Goal: Task Accomplishment & Management: Use online tool/utility

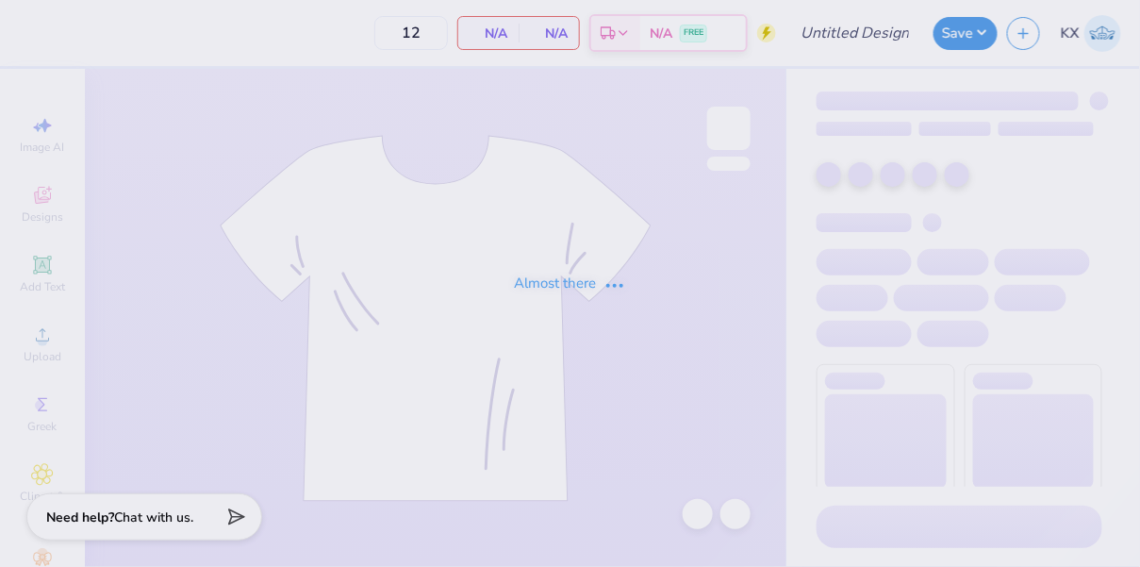
type input "(Linfield) Phi Sigma - Sweatsets"
type input "50"
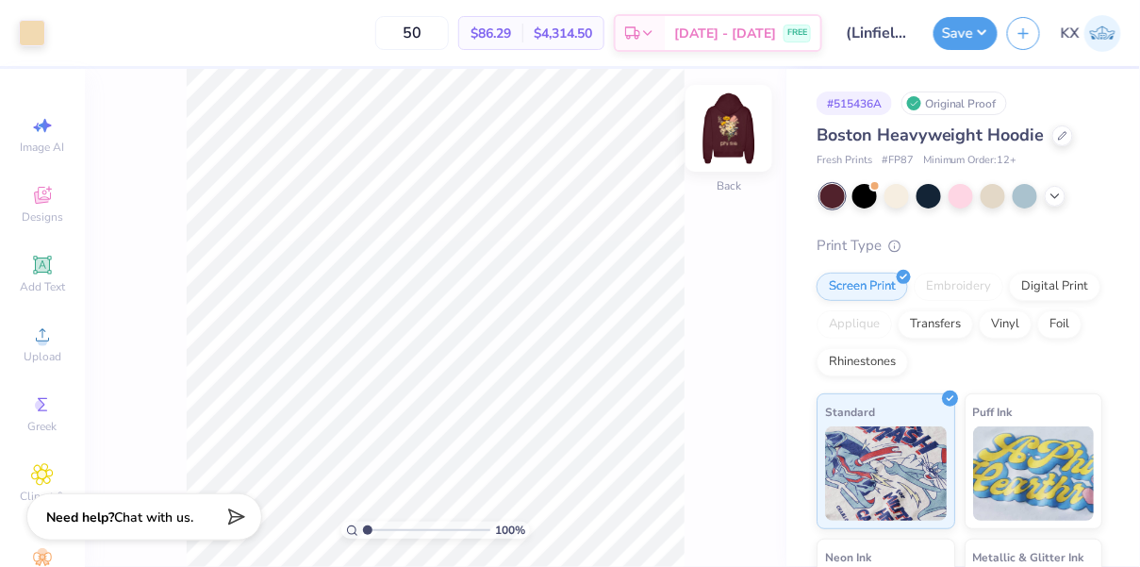
click at [736, 136] on img at bounding box center [728, 128] width 75 height 75
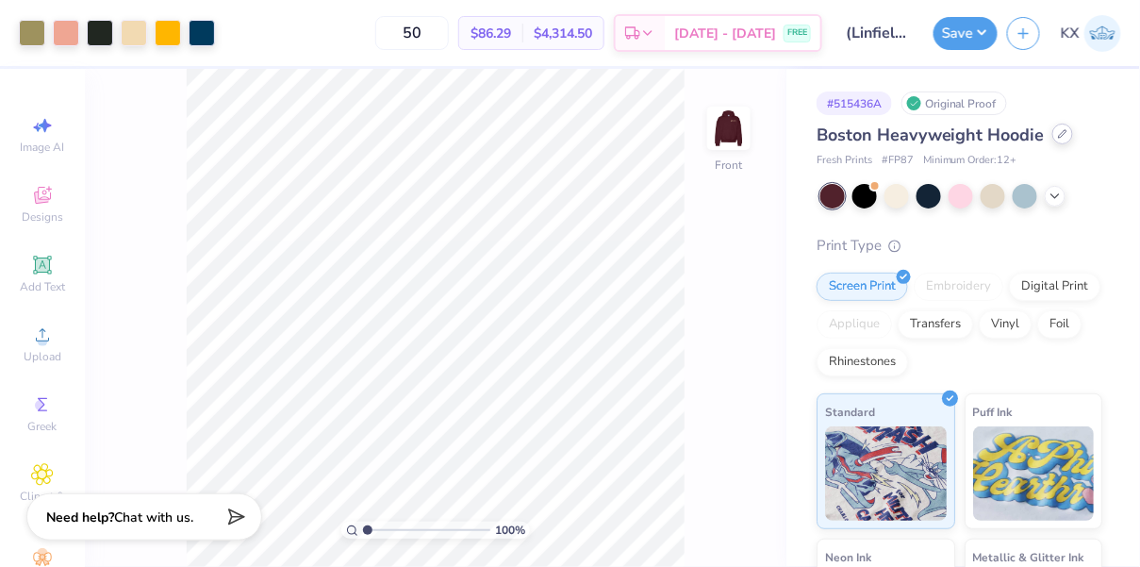
click at [1059, 132] on icon at bounding box center [1062, 133] width 9 height 9
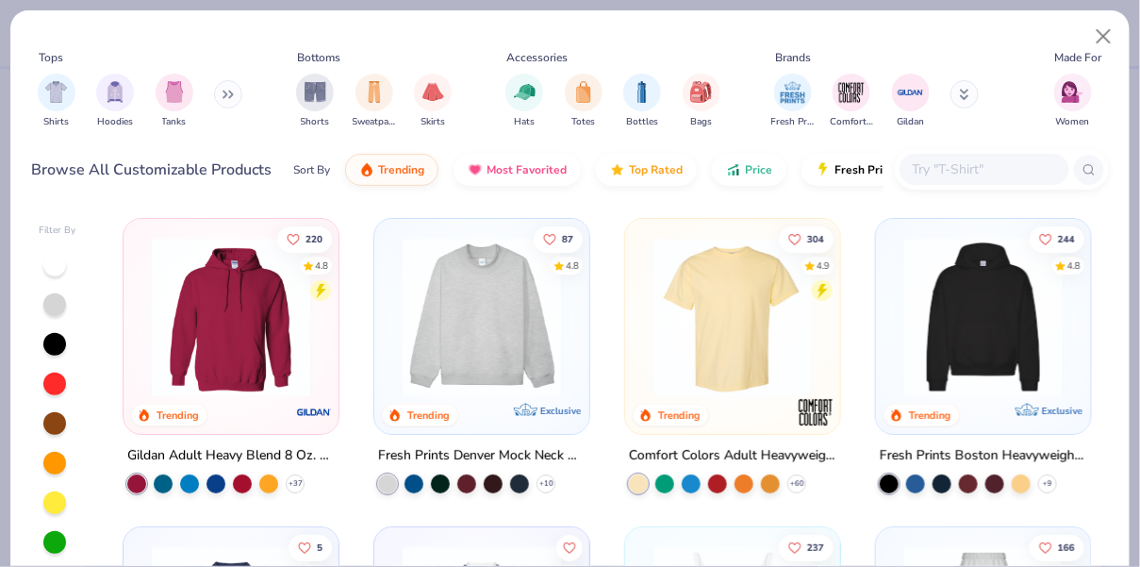
click at [980, 172] on input "text" at bounding box center [983, 169] width 145 height 22
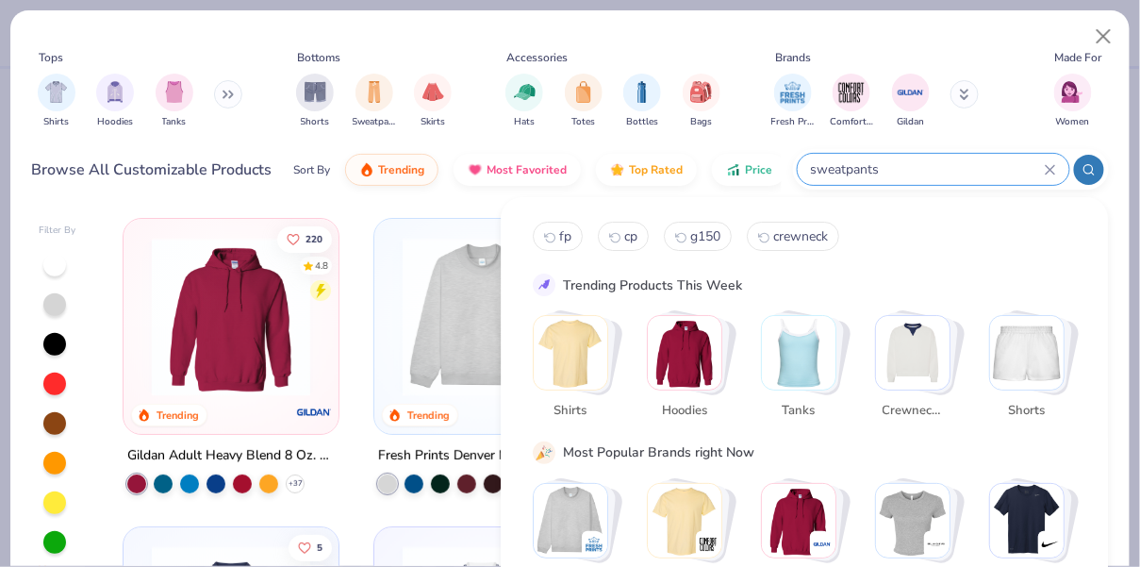
type input "sweatpants"
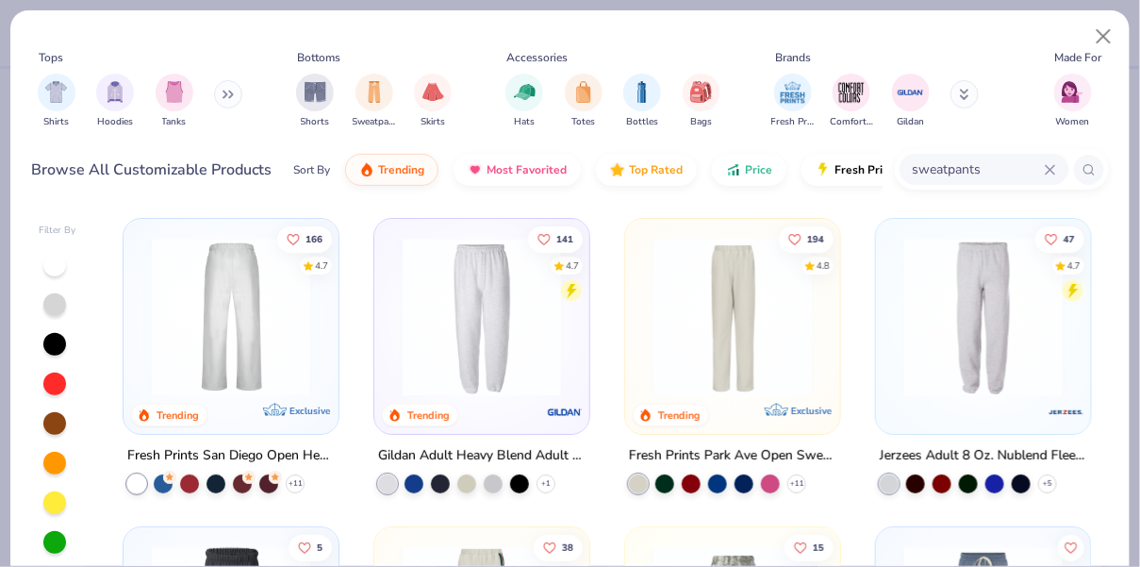
click at [210, 348] on img at bounding box center [230, 317] width 177 height 158
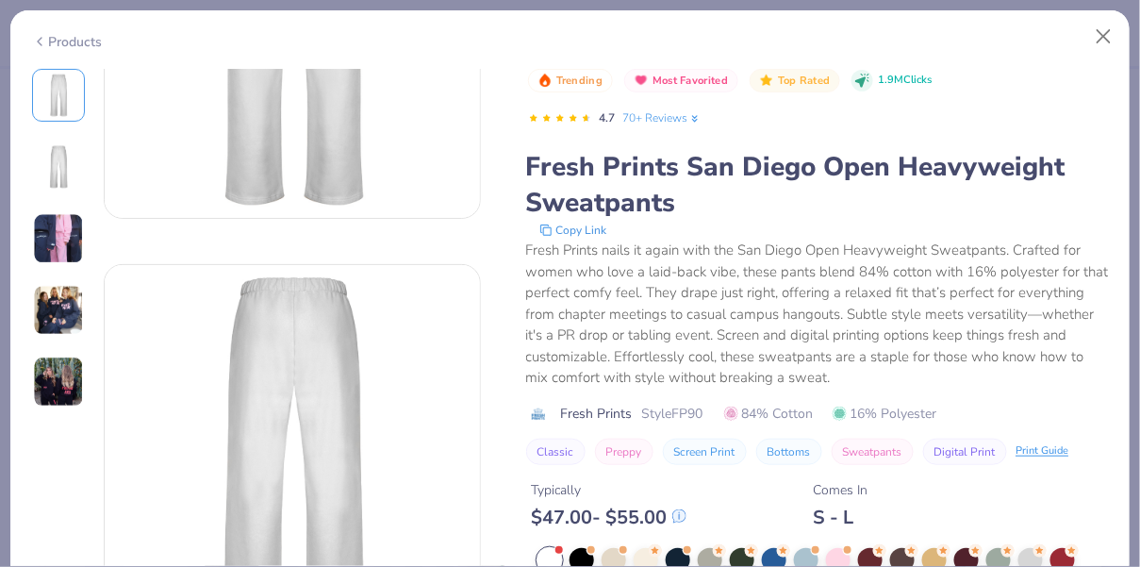
scroll to position [247, 0]
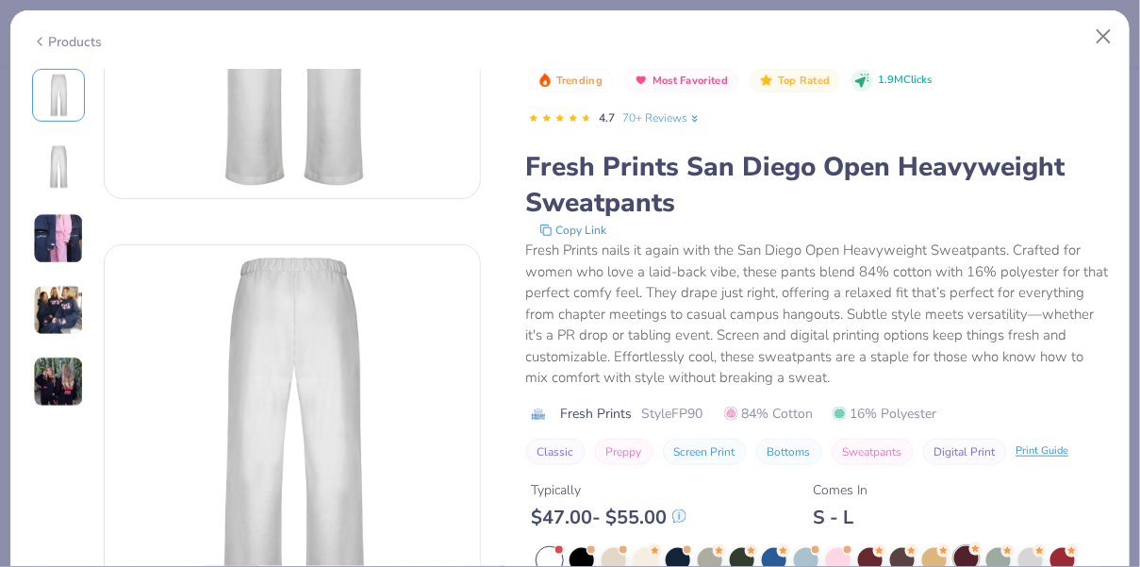
click at [963, 550] on div at bounding box center [967, 558] width 25 height 25
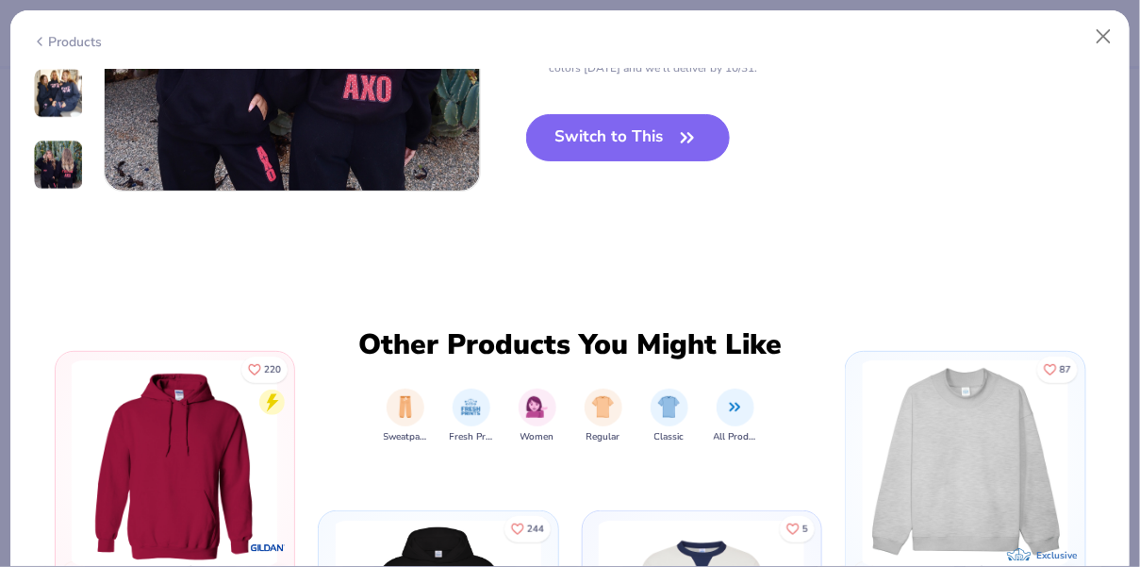
scroll to position [1824, 0]
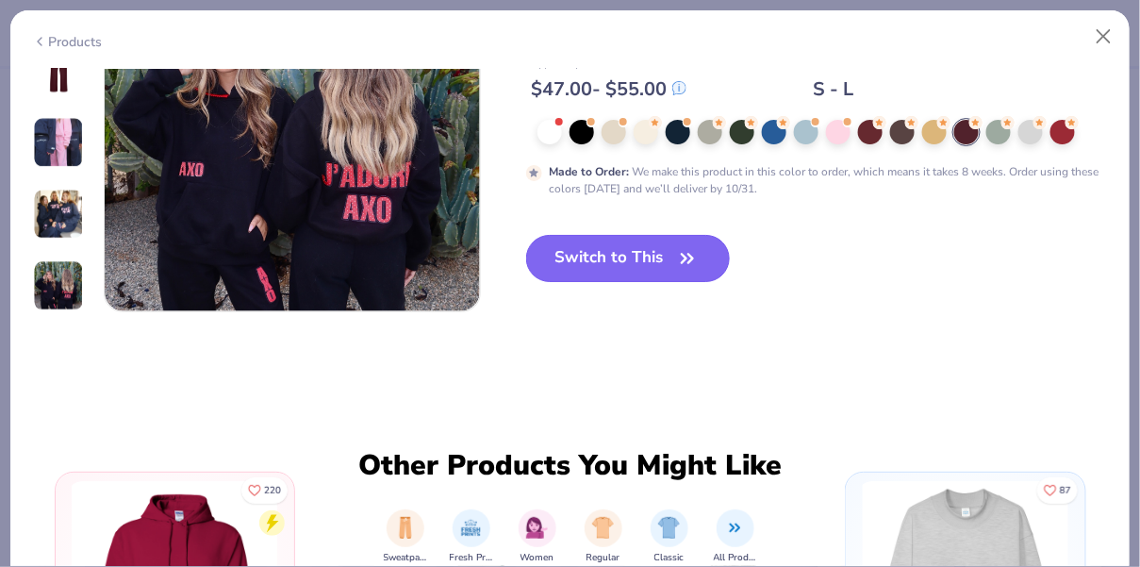
click at [659, 236] on button "Switch to This" at bounding box center [628, 258] width 205 height 47
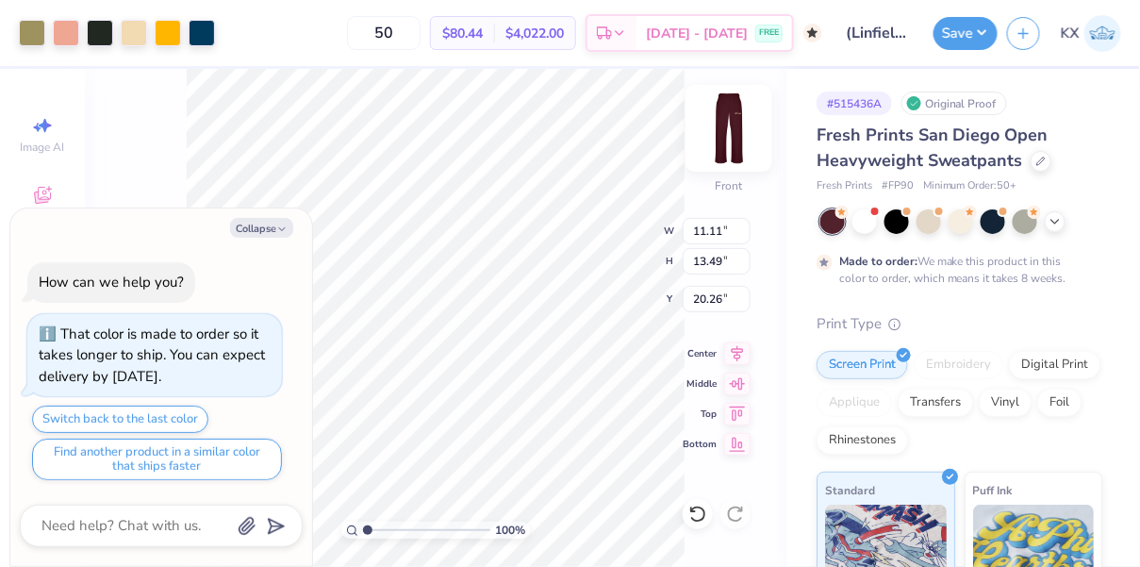
click at [737, 131] on img at bounding box center [728, 128] width 75 height 75
type textarea "x"
type input "5.43"
type input "6.59"
type input "26.99"
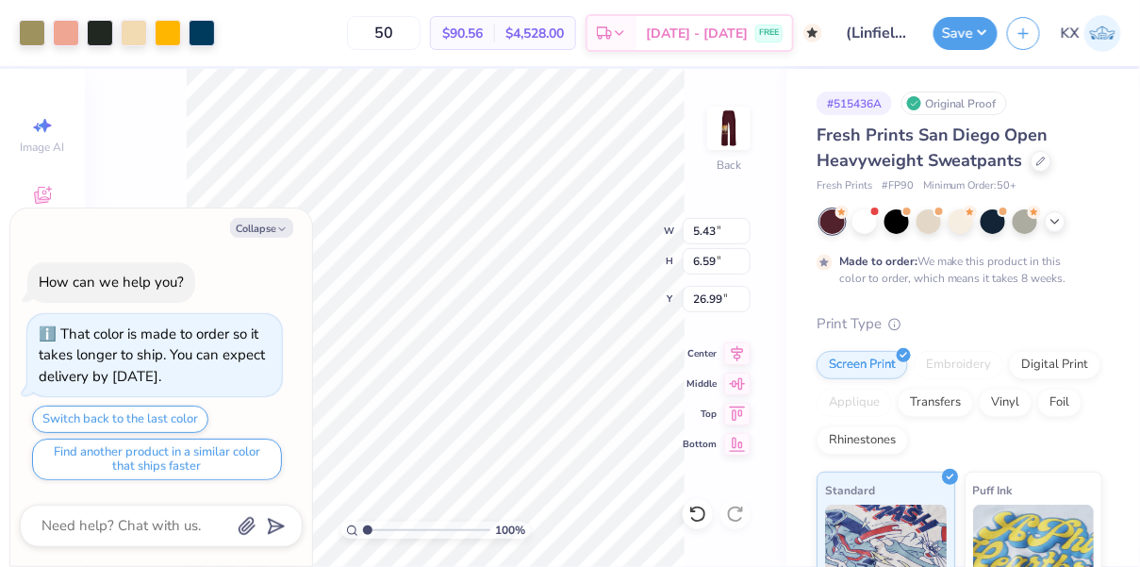
type textarea "x"
type input "6.33"
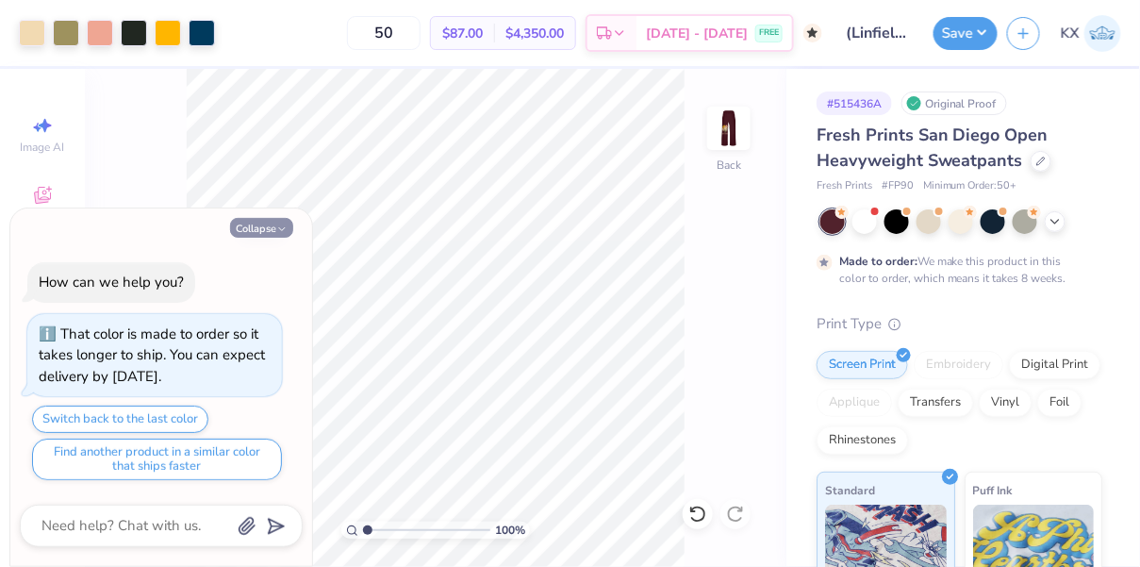
click at [270, 227] on button "Collapse" at bounding box center [261, 228] width 63 height 20
type textarea "x"
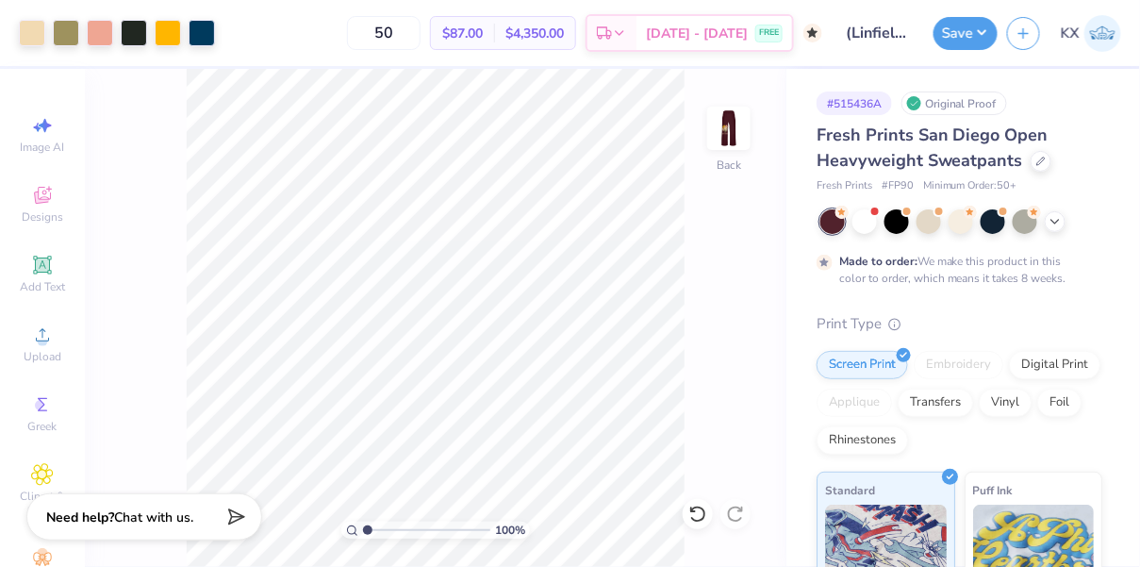
type input "2.16"
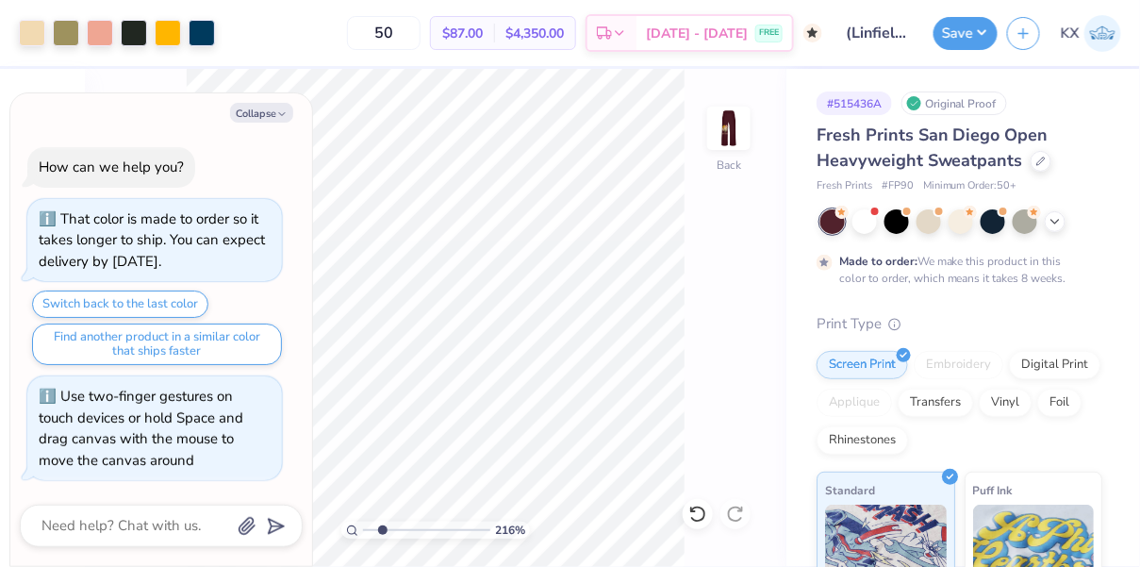
type textarea "x"
drag, startPoint x: 370, startPoint y: 531, endPoint x: 403, endPoint y: 530, distance: 33.0
type input "3.81"
click at [404, 530] on input "range" at bounding box center [426, 530] width 127 height 17
click at [254, 115] on button "Collapse" at bounding box center [261, 113] width 63 height 20
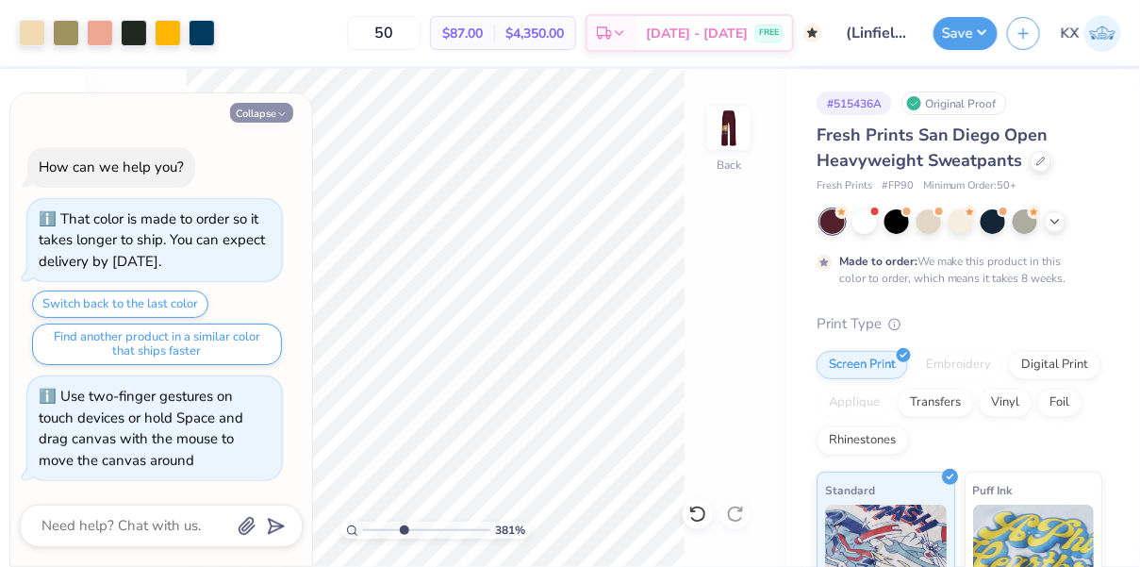
type textarea "x"
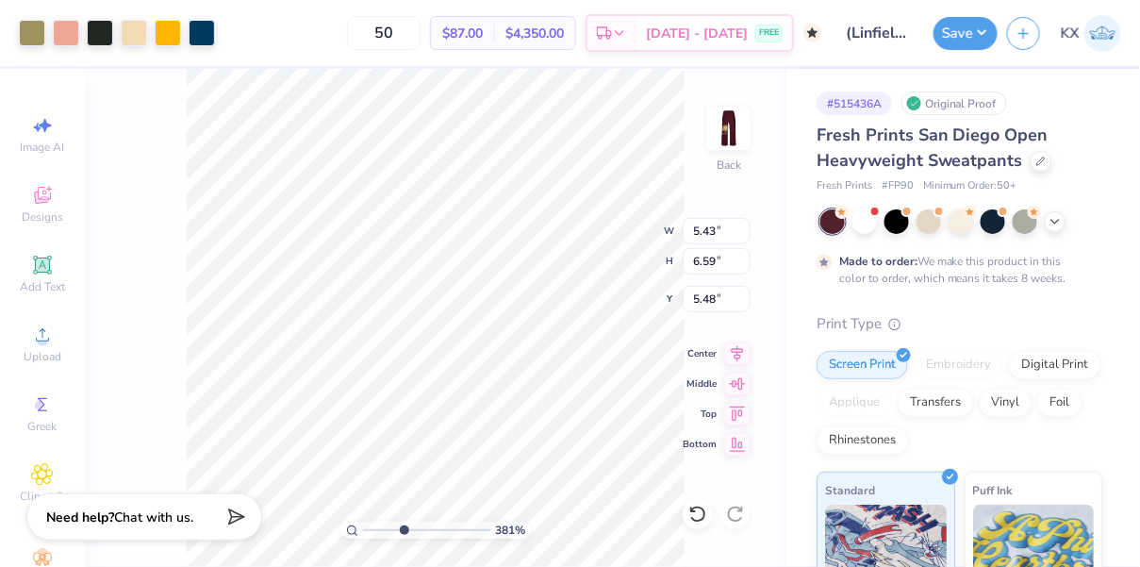
type input "6.18"
type input "5.11"
type input "1.47"
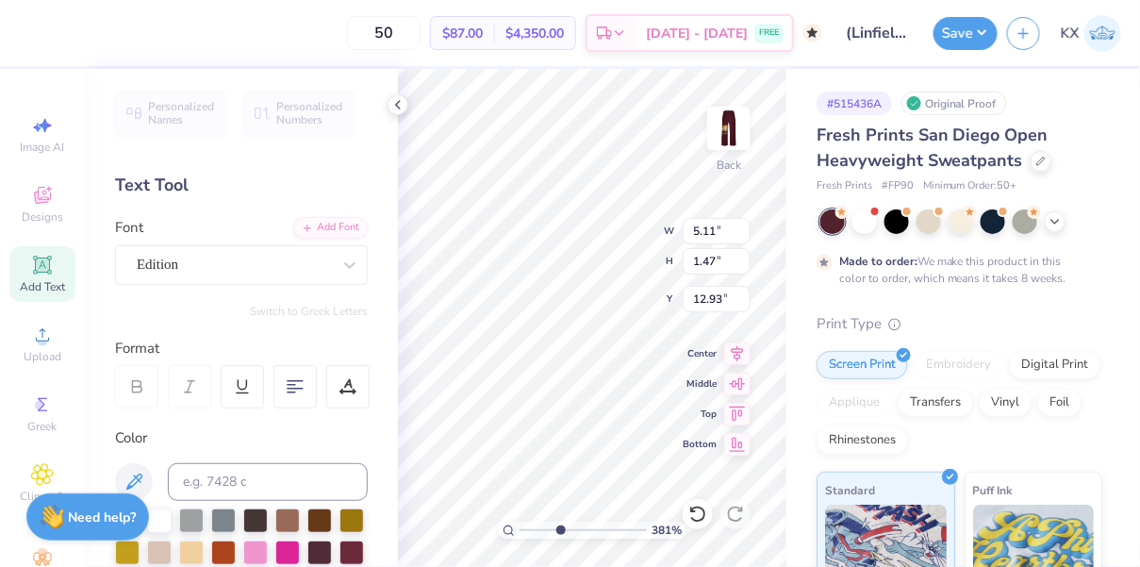
type input "12.77"
type input "5.01"
type input "1.44"
type input "12.80"
type input "4.38"
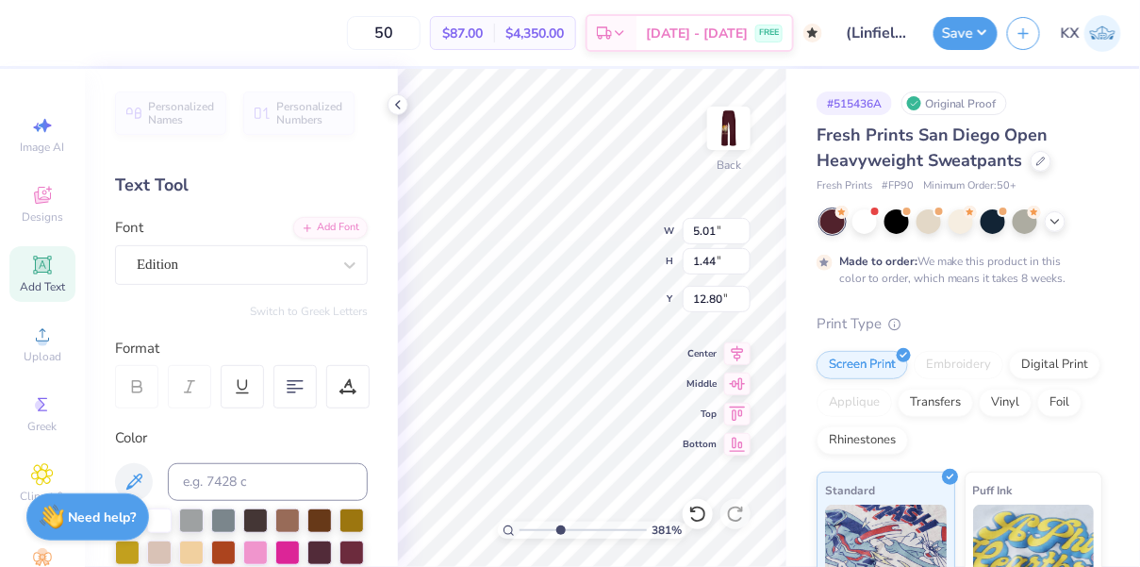
type input "1.26"
type input "12.77"
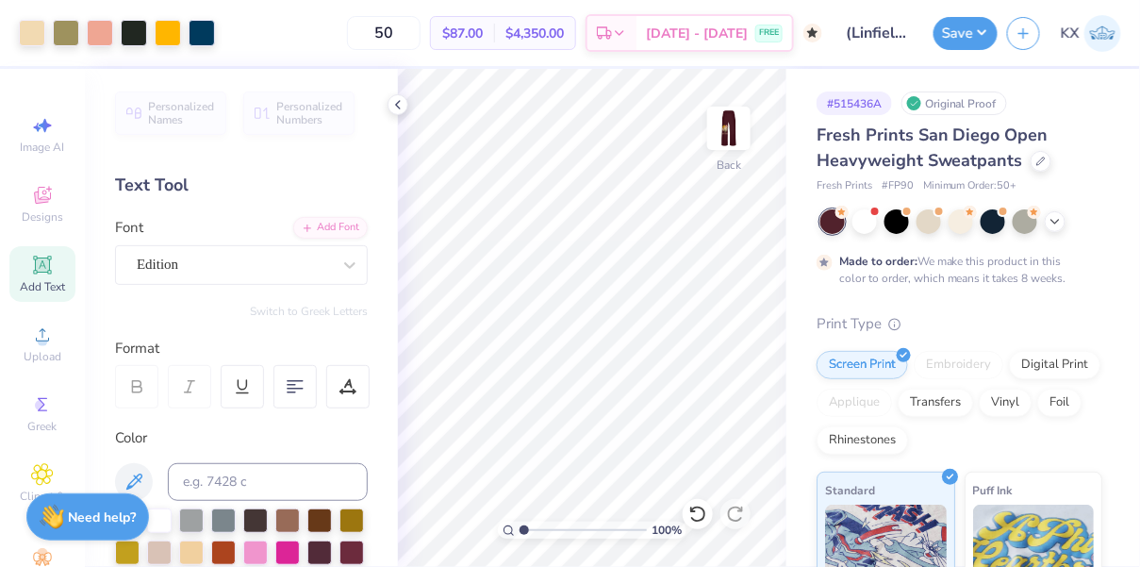
drag, startPoint x: 564, startPoint y: 528, endPoint x: 506, endPoint y: 525, distance: 58.6
click at [520, 525] on input "range" at bounding box center [583, 530] width 127 height 17
click at [736, 140] on img at bounding box center [728, 128] width 75 height 75
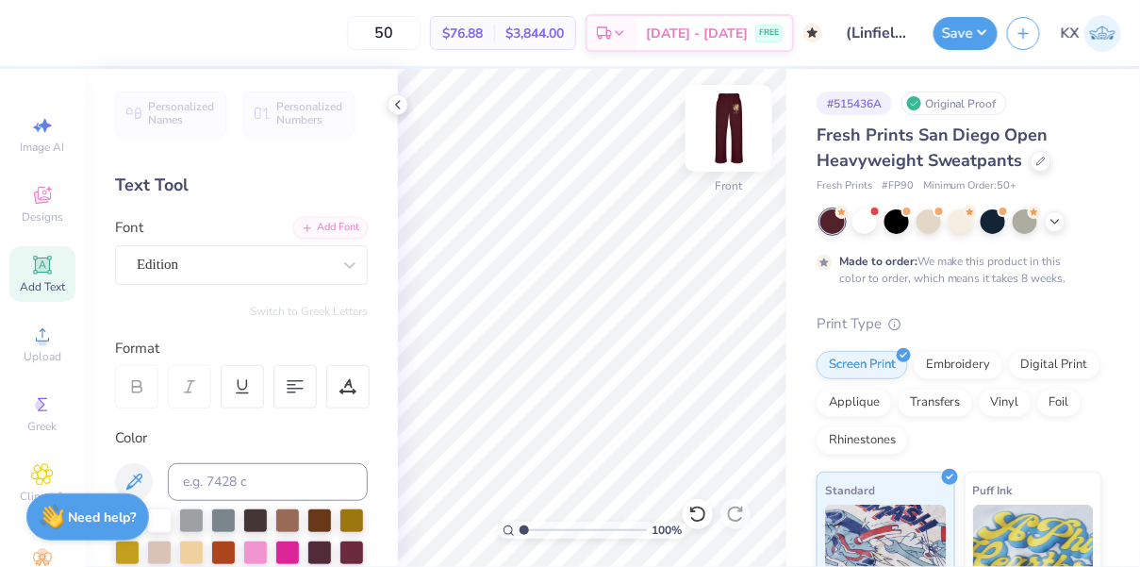
click at [726, 122] on img at bounding box center [728, 128] width 75 height 75
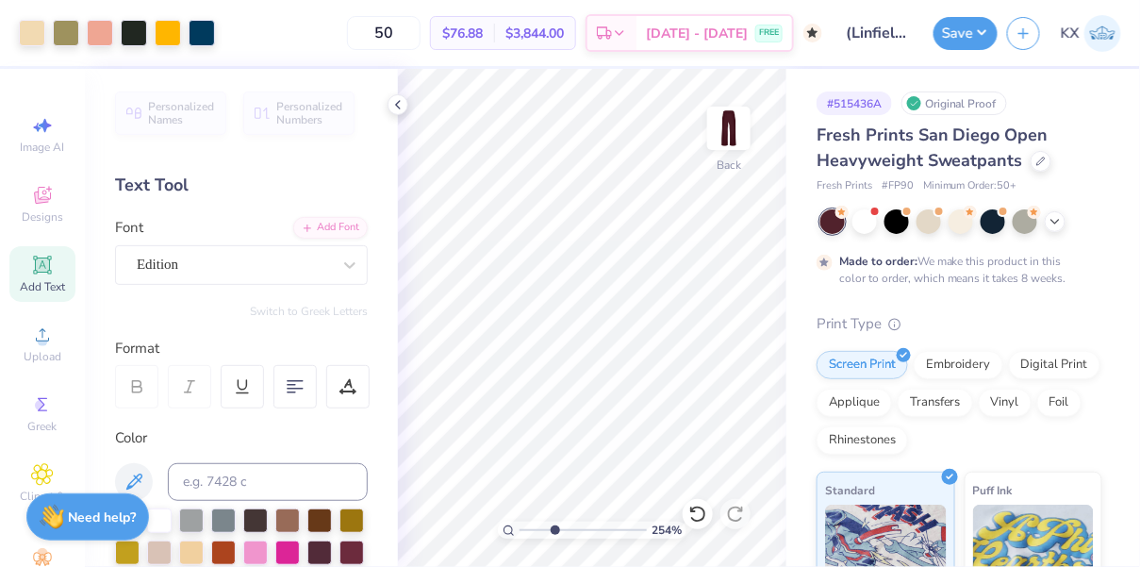
drag, startPoint x: 525, startPoint y: 531, endPoint x: 552, endPoint y: 531, distance: 26.4
type input "3.34"
click at [554, 531] on input "range" at bounding box center [583, 530] width 127 height 17
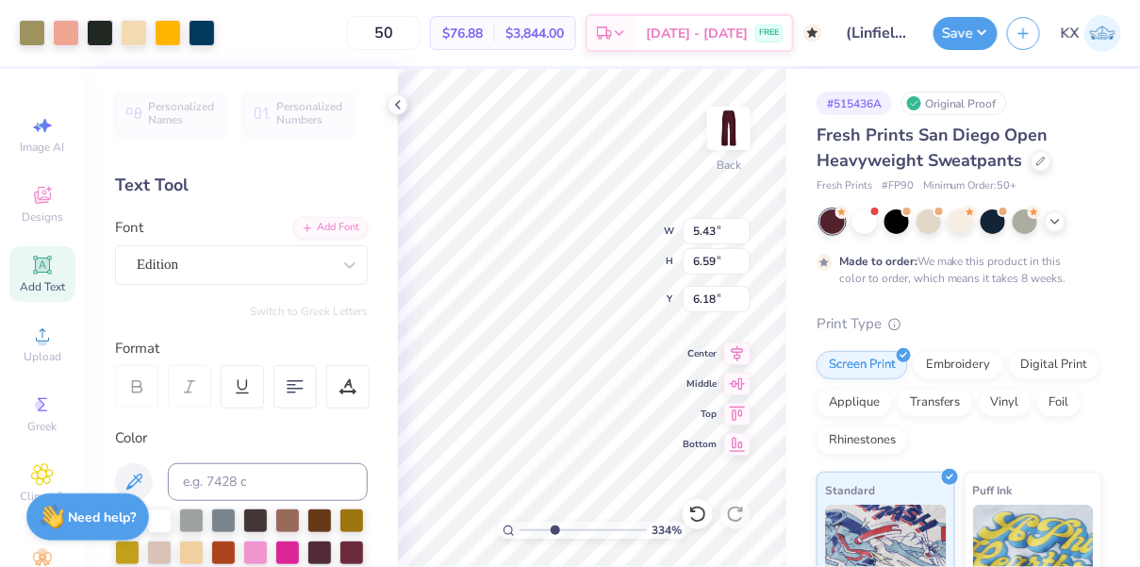
type input "4.38"
type input "1.26"
type input "12.77"
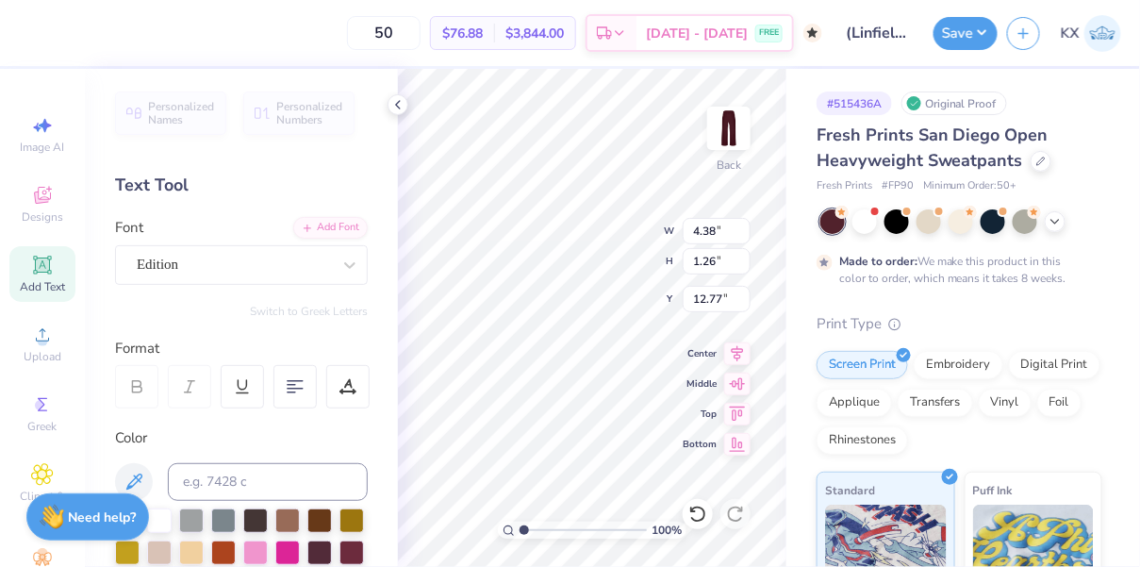
drag, startPoint x: 555, startPoint y: 531, endPoint x: 509, endPoint y: 531, distance: 45.3
type input "1"
click at [520, 531] on input "range" at bounding box center [583, 530] width 127 height 17
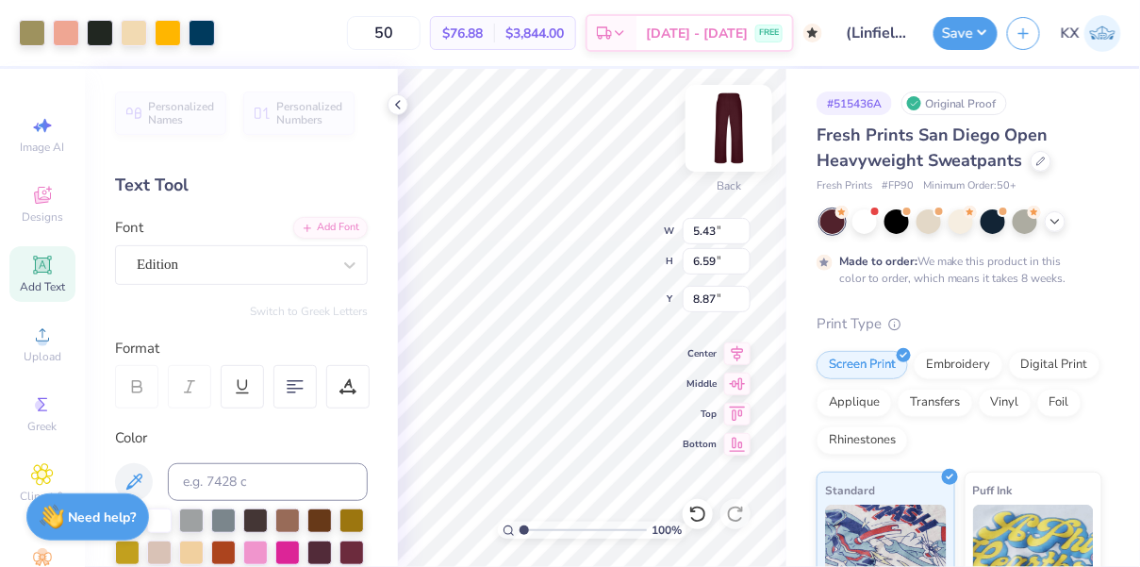
type input "8.87"
type input "4.46"
type input "16.01"
type input "5.43"
type input "6.59"
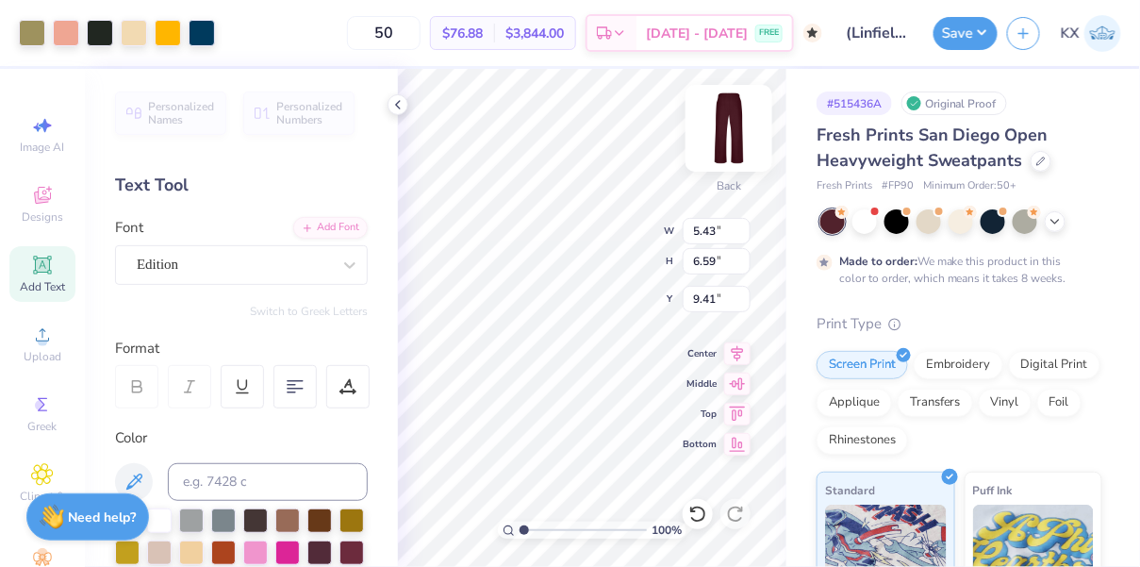
type input "7.09"
type input "13.68"
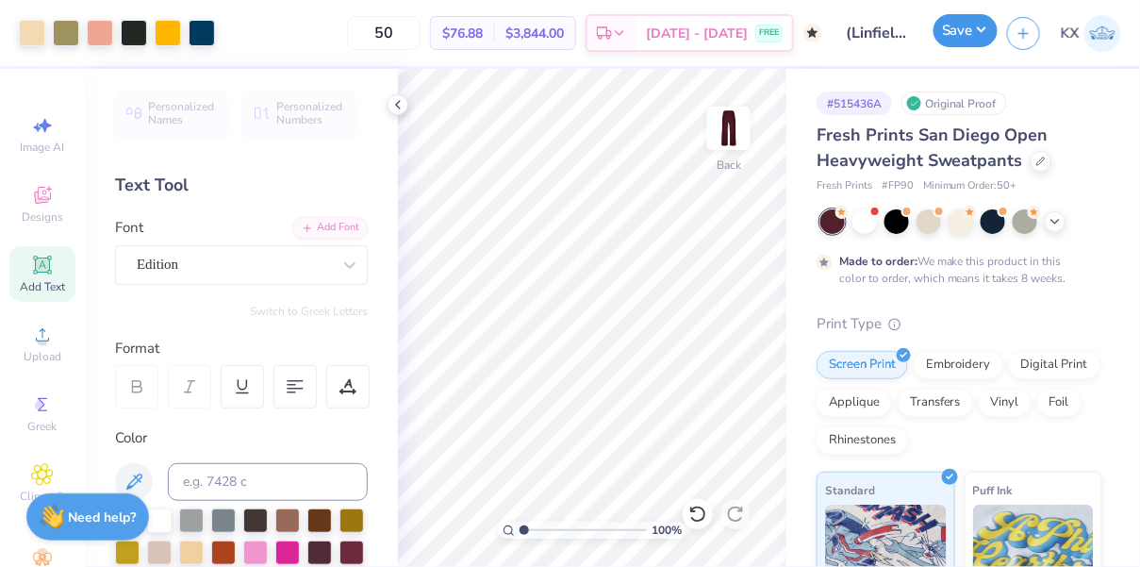
click at [969, 30] on button "Save" at bounding box center [966, 30] width 64 height 33
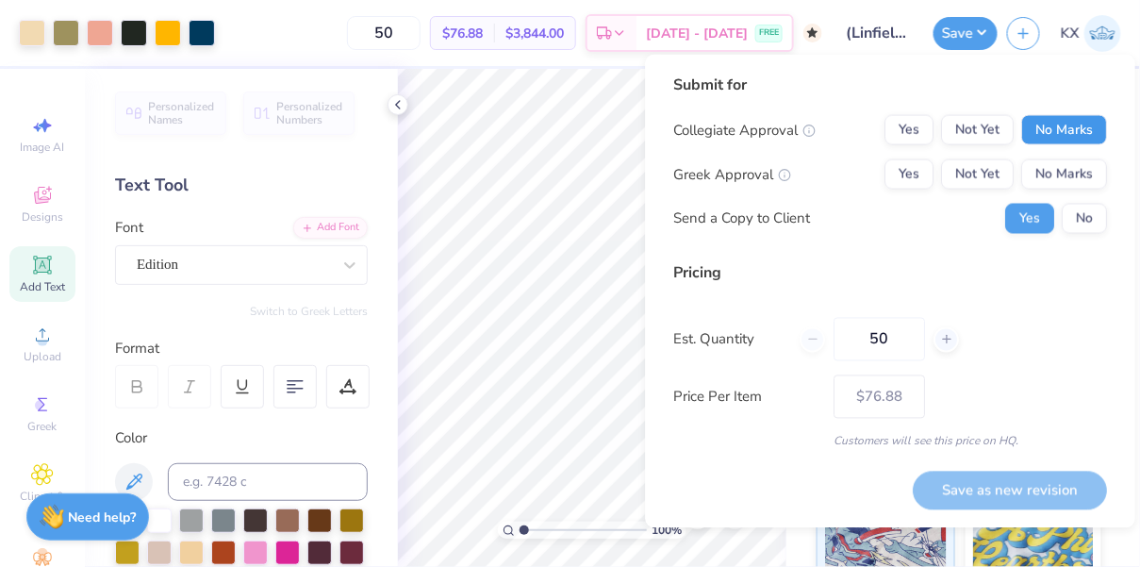
click at [1063, 131] on button "No Marks" at bounding box center [1065, 130] width 86 height 30
click at [901, 185] on button "Yes" at bounding box center [909, 174] width 49 height 30
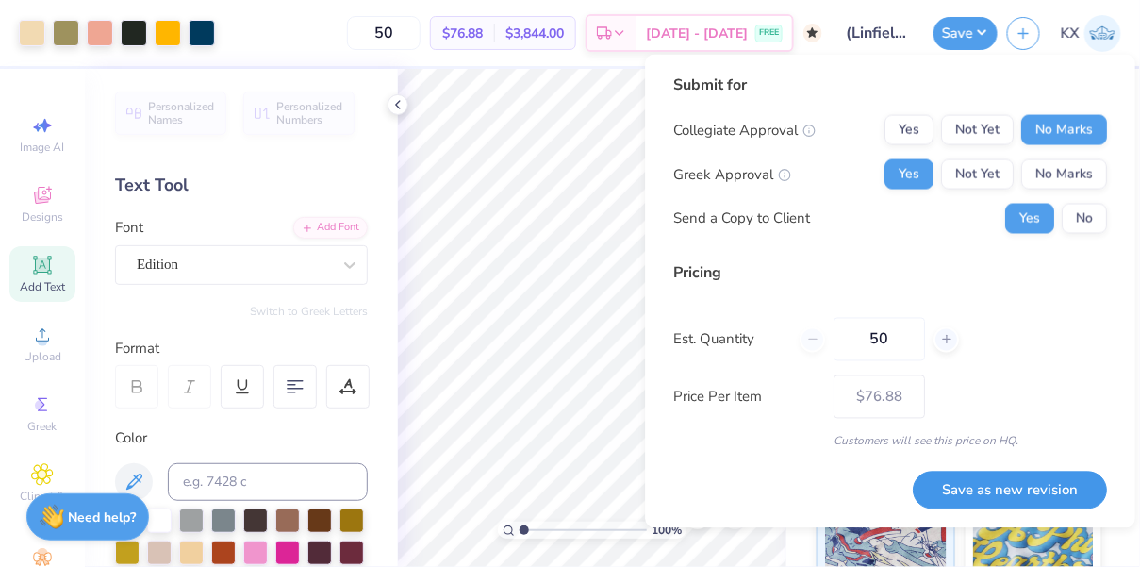
click at [975, 496] on button "Save as new revision" at bounding box center [1010, 490] width 194 height 38
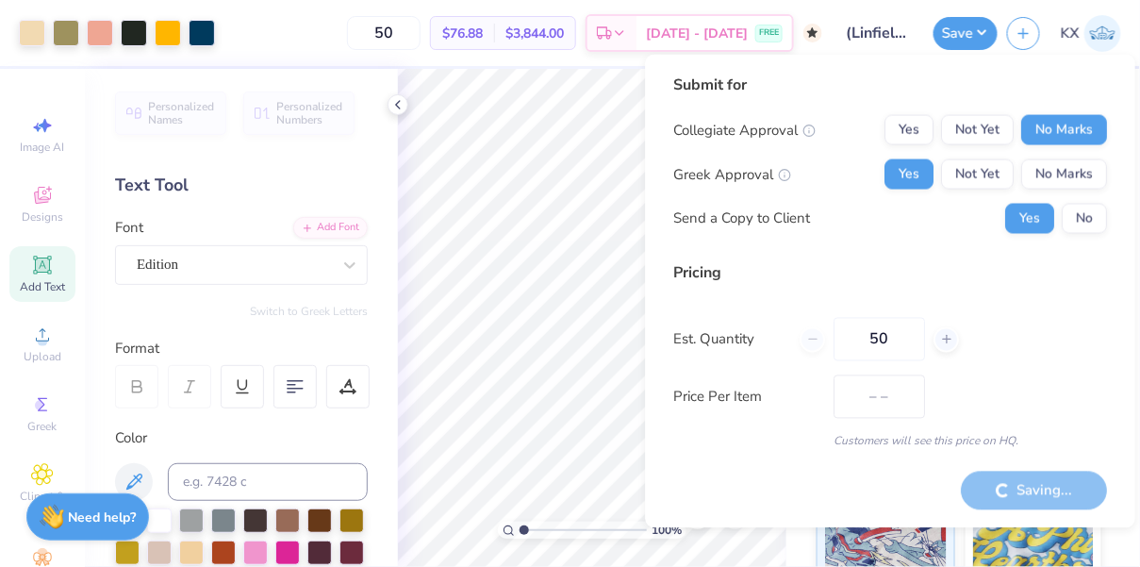
type input "$76.88"
